Goal: Information Seeking & Learning: Learn about a topic

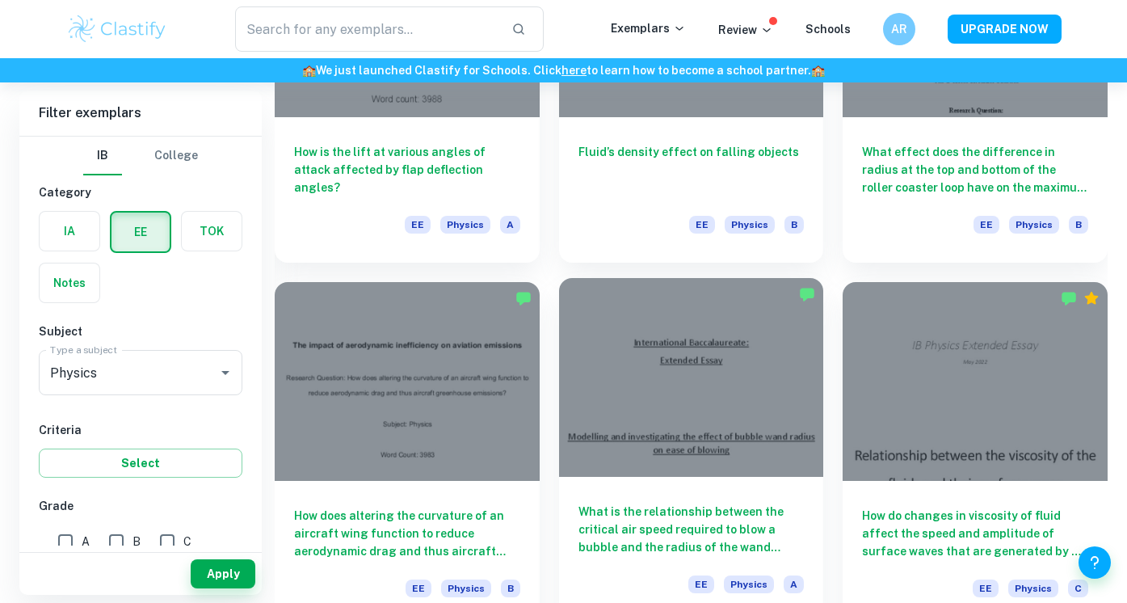
scroll to position [1377, 0]
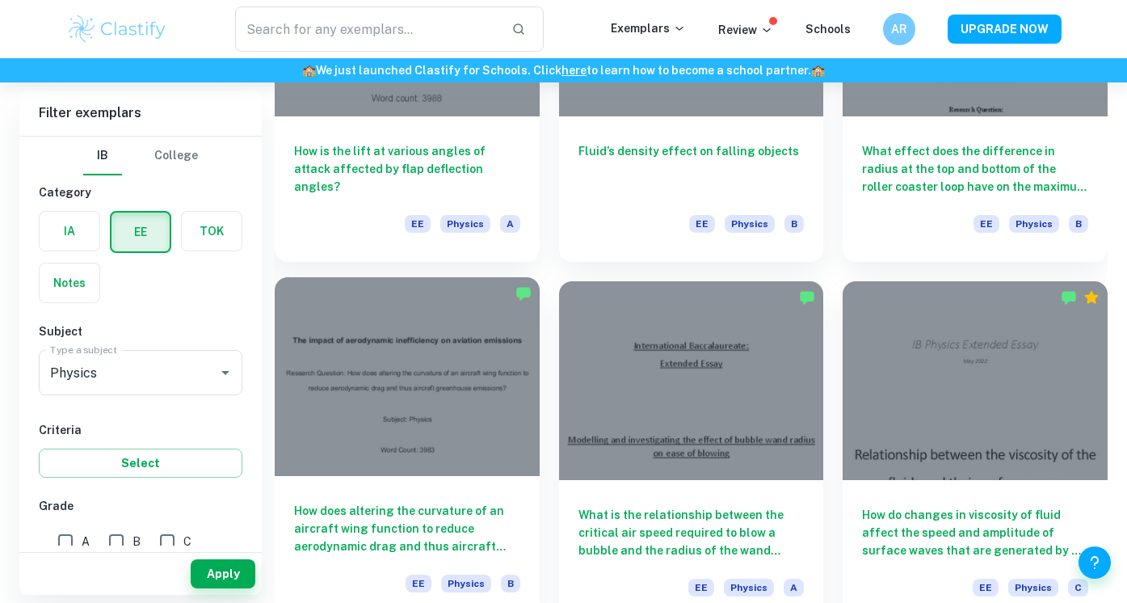
click at [371, 515] on h6 "How does altering the curvature of an aircraft wing function to reduce aerodyna…" at bounding box center [407, 528] width 226 height 53
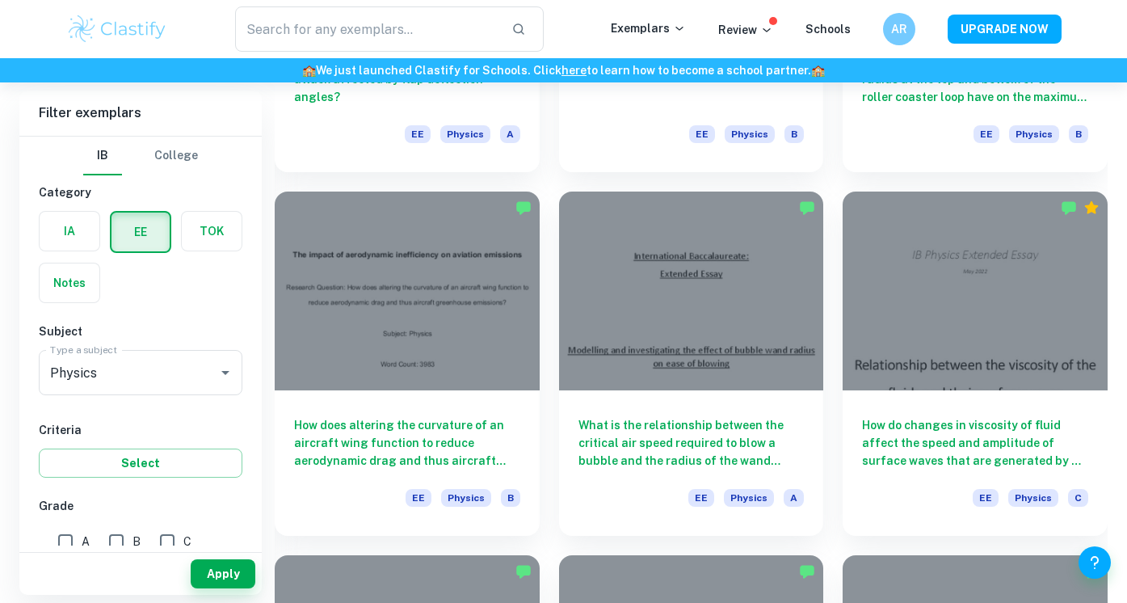
scroll to position [1587, 0]
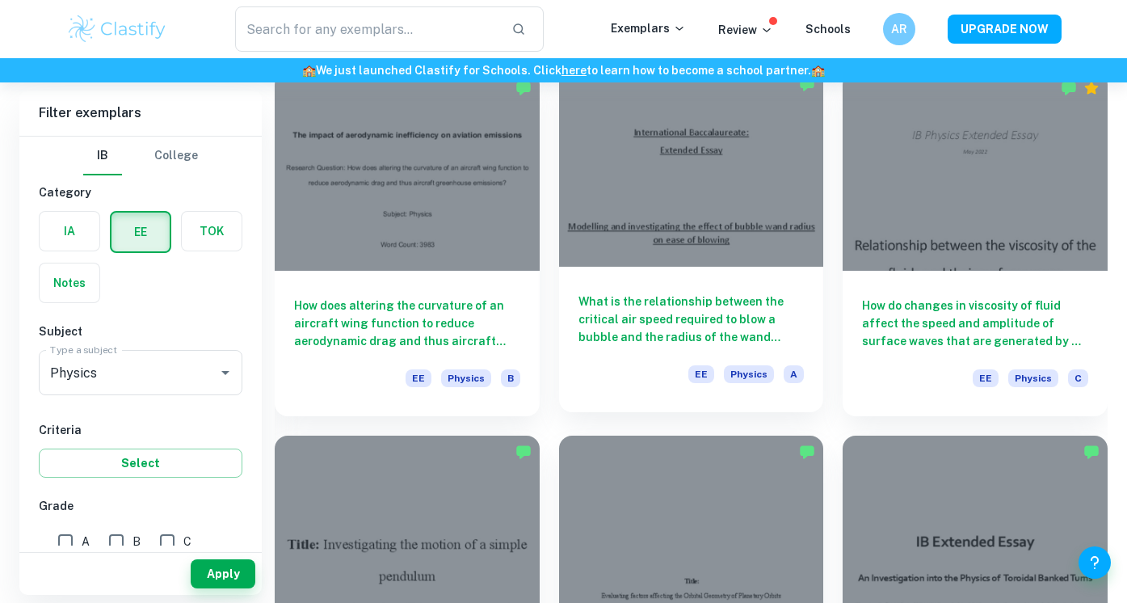
click at [625, 301] on h6 "What is the relationship between the critical air speed required to blow a bubb…" at bounding box center [691, 318] width 226 height 53
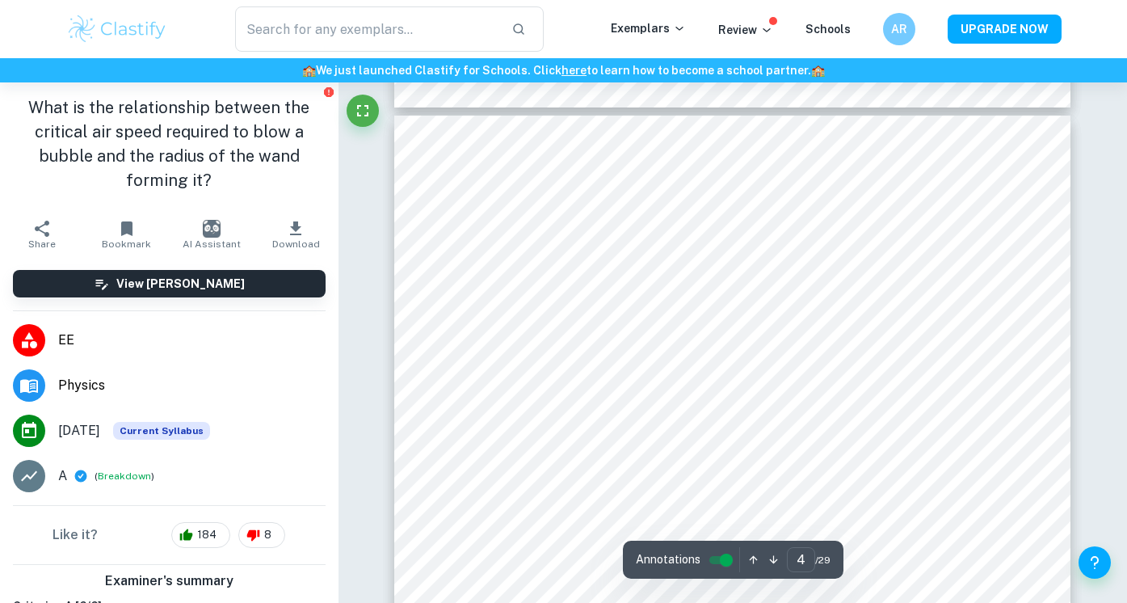
scroll to position [3106, 0]
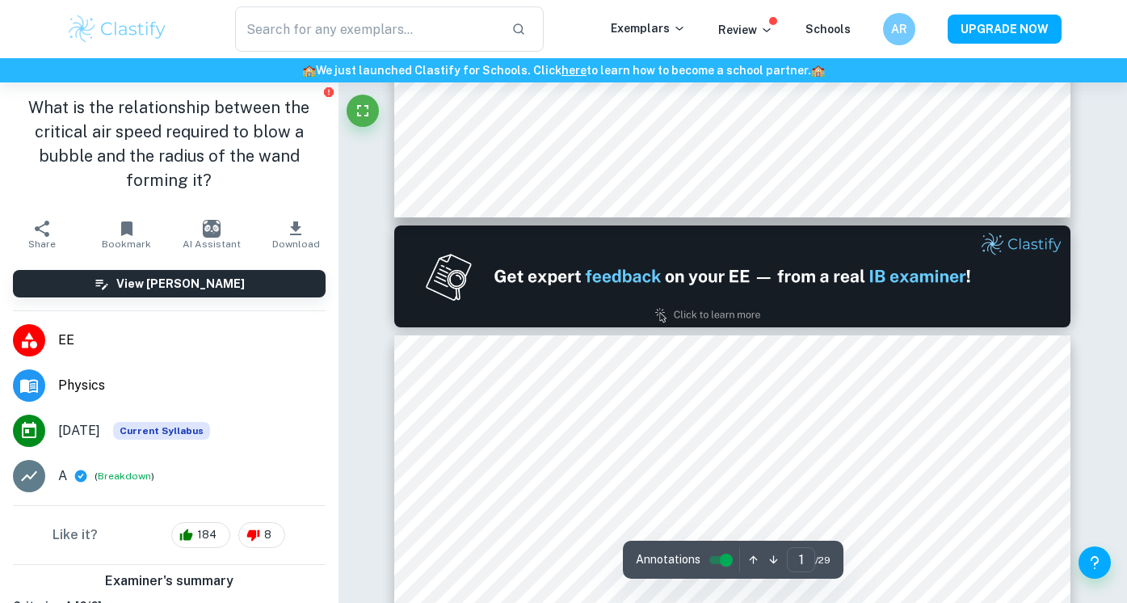
type input "2"
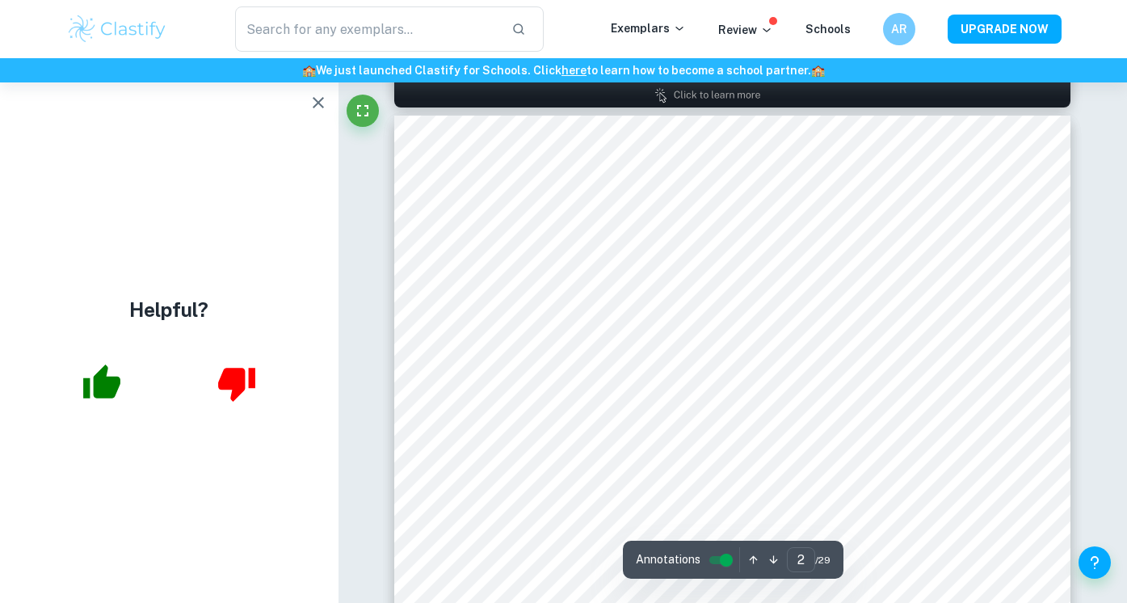
scroll to position [1368, 0]
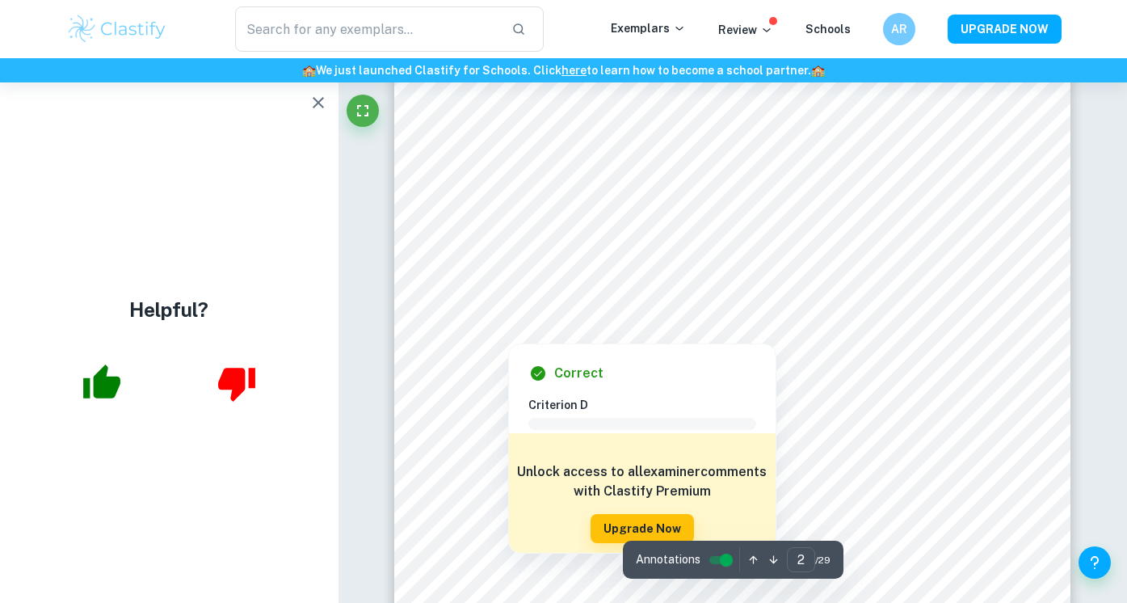
click at [560, 283] on div at bounding box center [733, 275] width 513 height 17
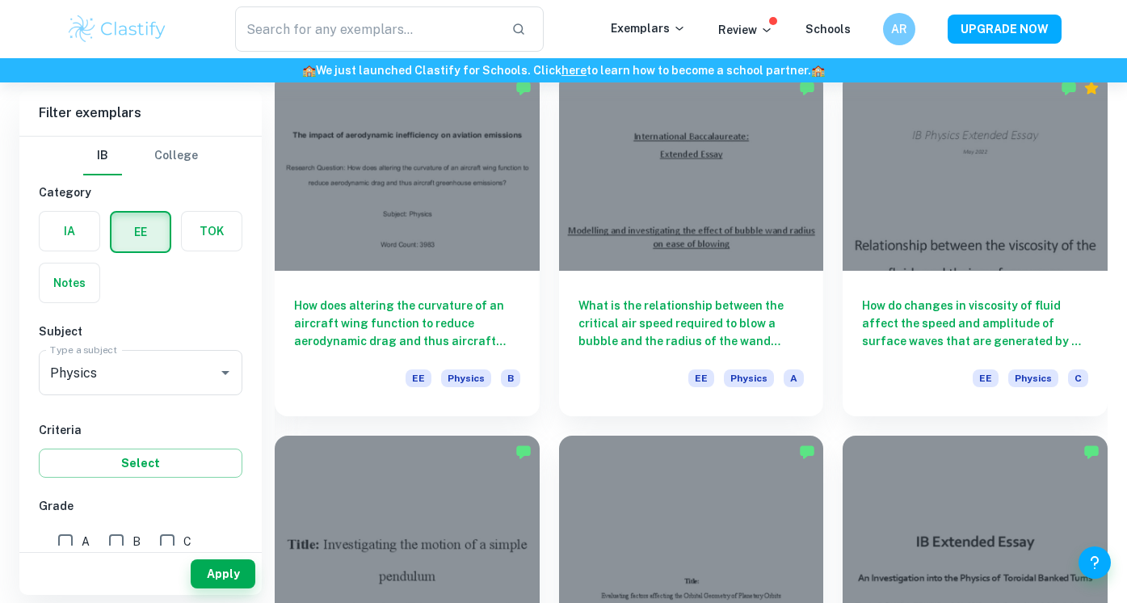
scroll to position [877, 0]
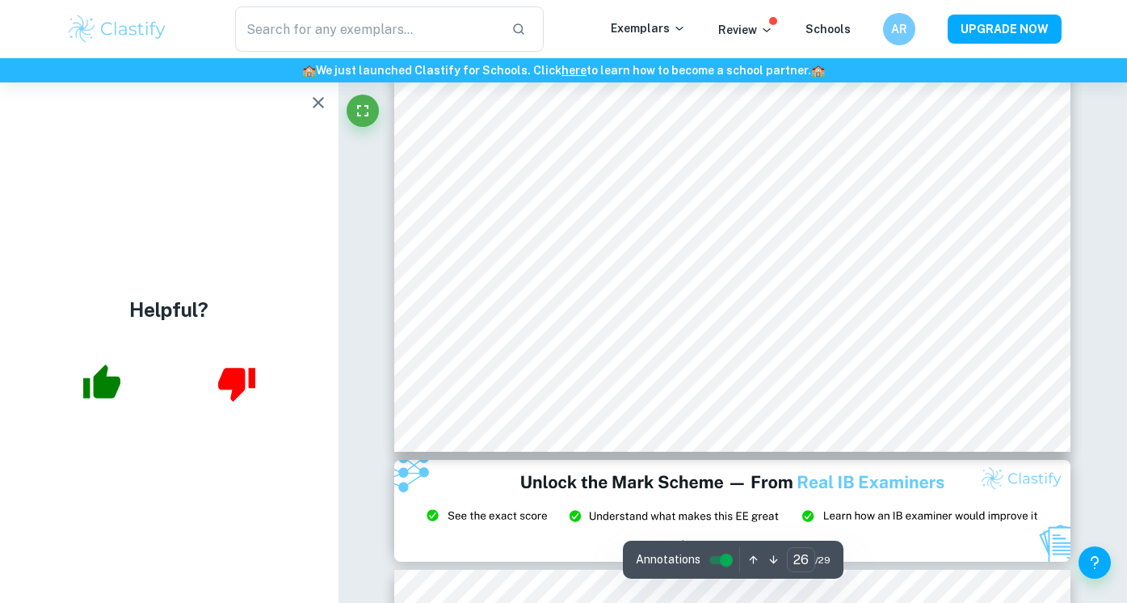
scroll to position [24911, 0]
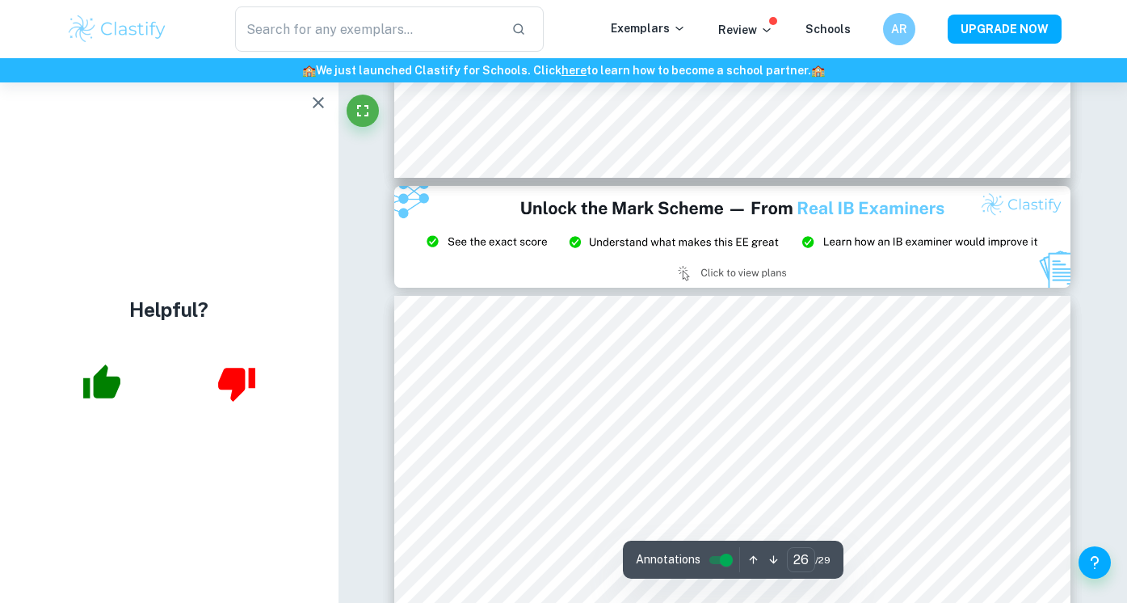
type input "27"
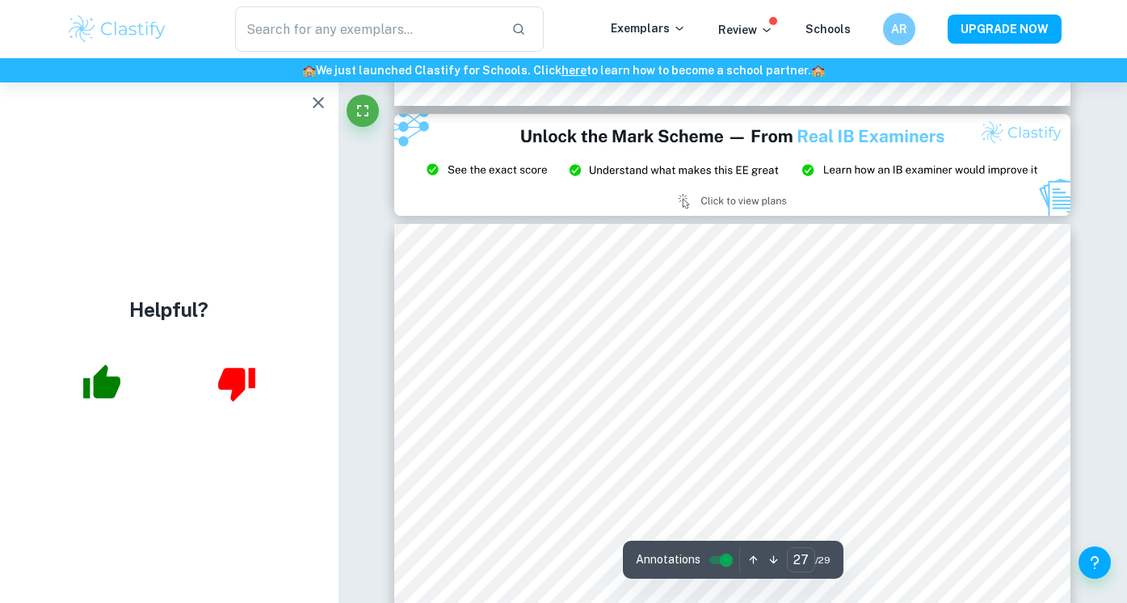
scroll to position [25257, 0]
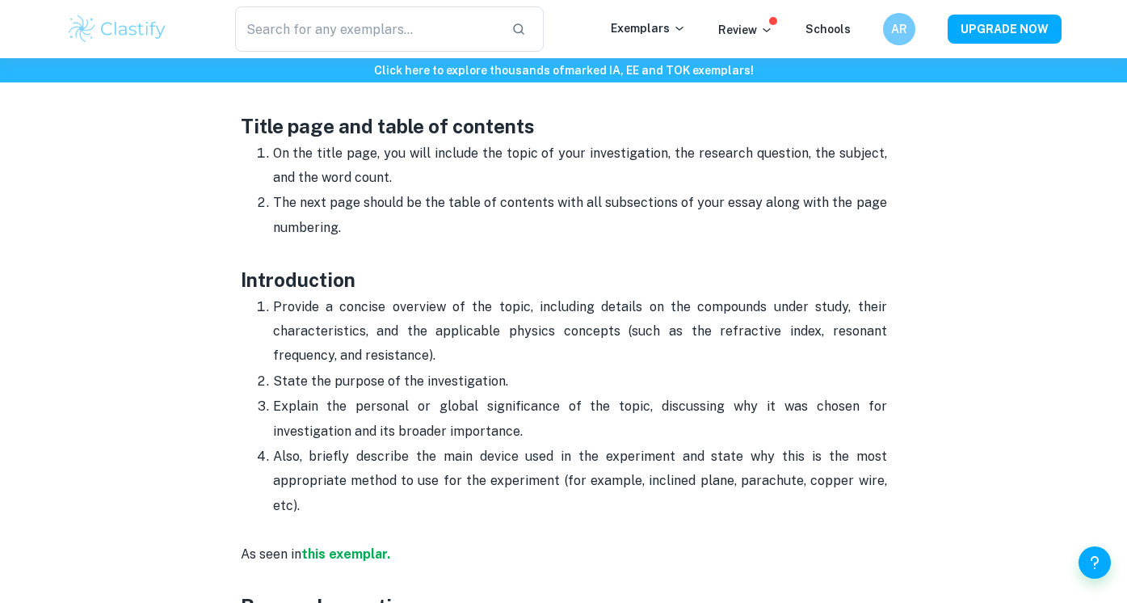
scroll to position [776, 0]
